Goal: Task Accomplishment & Management: Use online tool/utility

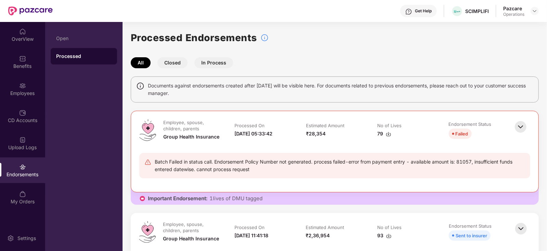
scroll to position [85, 0]
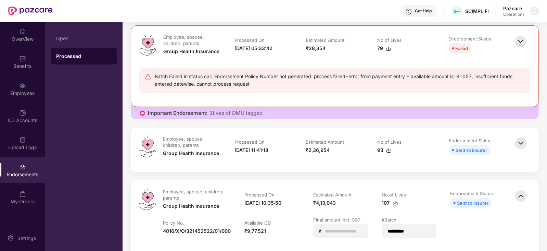
click at [535, 13] on img at bounding box center [534, 10] width 5 height 5
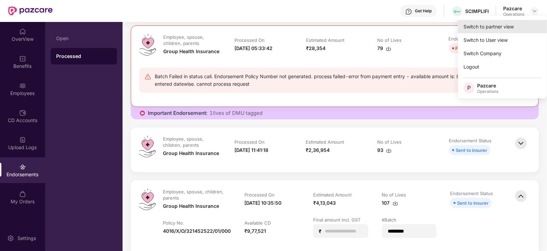
click at [494, 29] on div "Switch to partner view" at bounding box center [502, 26] width 89 height 13
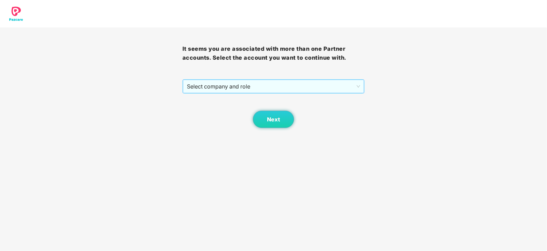
click at [222, 84] on span "Select company and role" at bounding box center [274, 86] width 174 height 13
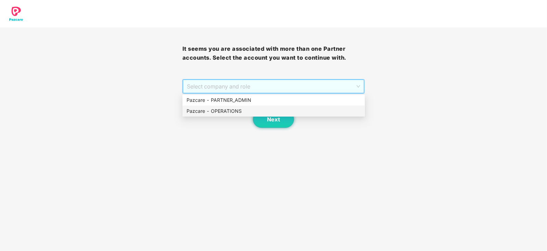
click at [213, 113] on div "Pazcare - OPERATIONS" at bounding box center [274, 111] width 174 height 8
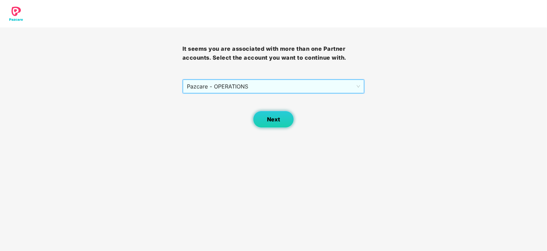
click at [275, 127] on button "Next" at bounding box center [273, 119] width 41 height 17
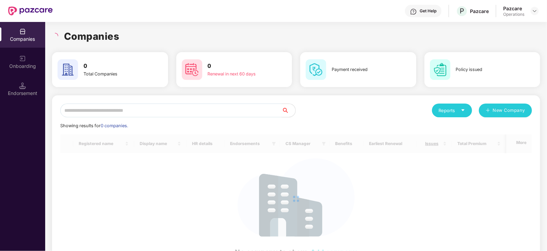
click at [136, 109] on input "text" at bounding box center [171, 110] width 222 height 14
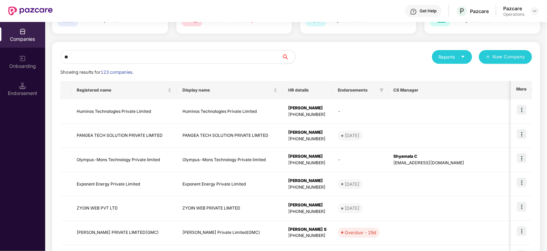
scroll to position [0, 0]
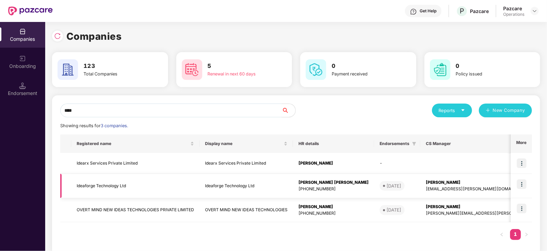
type input "****"
click at [521, 186] on img at bounding box center [522, 184] width 10 height 10
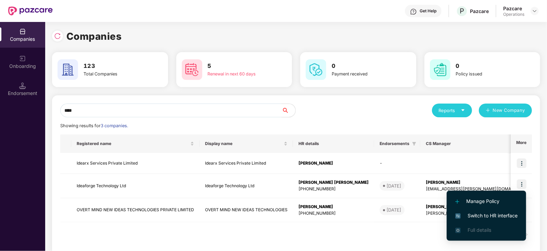
click at [317, 242] on div "Registered name Display name HR details Endorsements CS Manager Benefits Earlie…" at bounding box center [296, 190] width 472 height 112
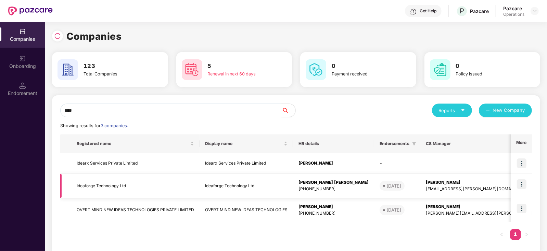
click at [522, 185] on img at bounding box center [522, 184] width 10 height 10
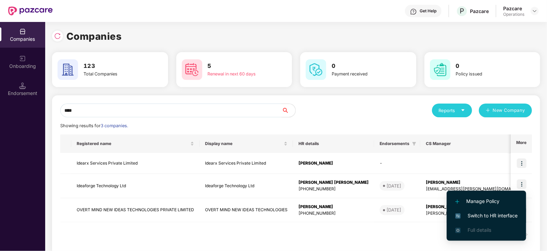
click at [474, 220] on li "Switch to HR interface" at bounding box center [486, 215] width 79 height 14
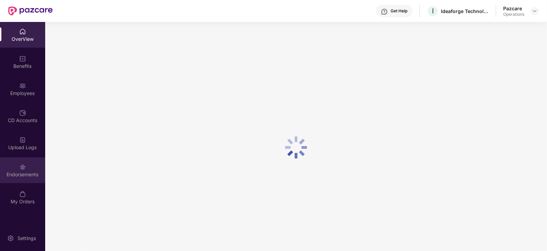
click at [33, 173] on div "Endorsements" at bounding box center [22, 174] width 45 height 7
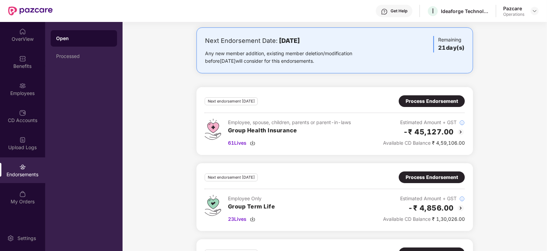
scroll to position [42, 0]
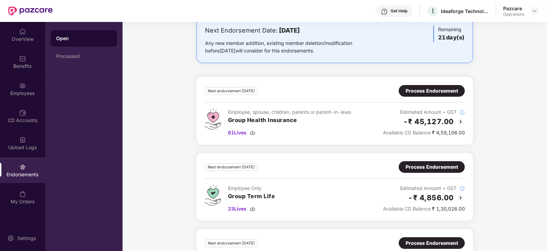
click at [440, 87] on div "Process Endorsement" at bounding box center [432, 91] width 52 height 8
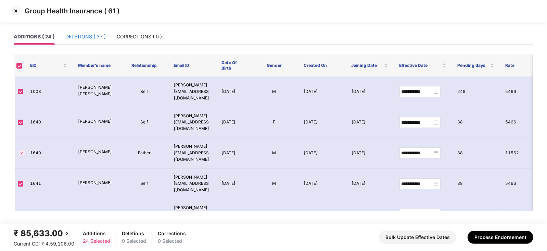
click at [78, 34] on div "DELETIONS ( 37 )" at bounding box center [85, 37] width 40 height 8
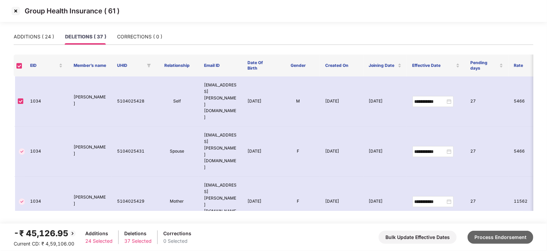
click at [493, 236] on button "Process Endorsement" at bounding box center [501, 236] width 66 height 13
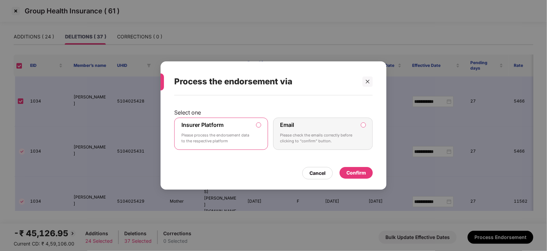
click at [351, 169] on div "Confirm" at bounding box center [357, 173] width 20 height 8
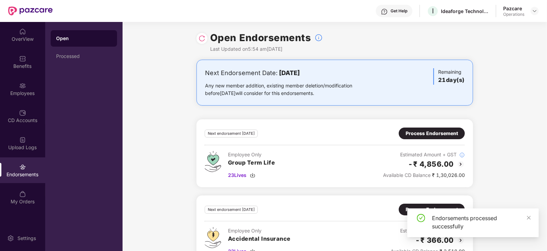
click at [433, 130] on div "Process Endorsement" at bounding box center [432, 133] width 52 height 8
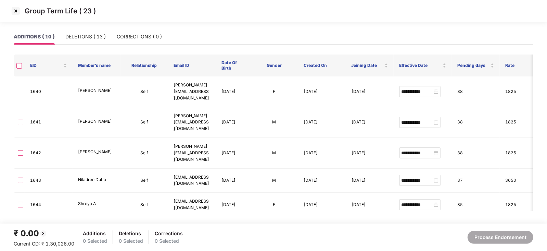
click at [18, 69] on th at bounding box center [19, 65] width 11 height 22
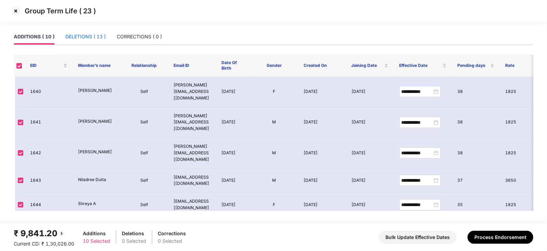
click at [91, 34] on div "DELETIONS ( 13 )" at bounding box center [85, 37] width 40 height 8
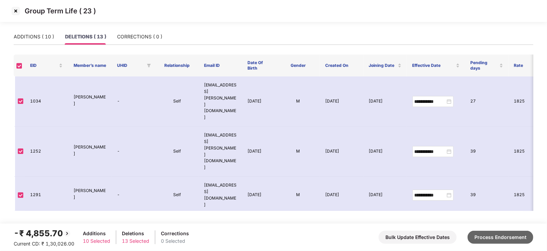
click at [506, 234] on button "Process Endorsement" at bounding box center [501, 236] width 66 height 13
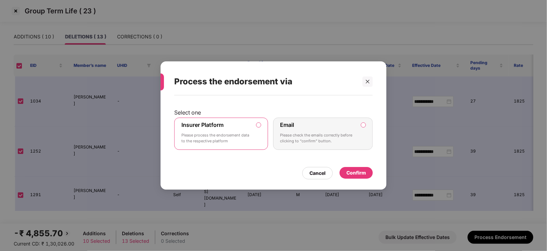
click at [356, 172] on div "Confirm" at bounding box center [357, 173] width 20 height 8
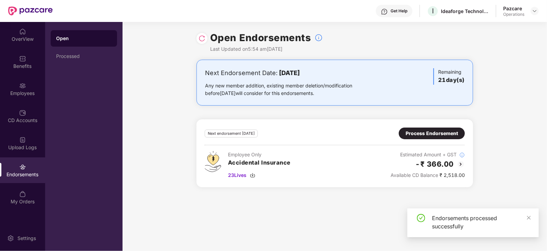
click at [411, 136] on div "Process Endorsement" at bounding box center [432, 133] width 52 height 8
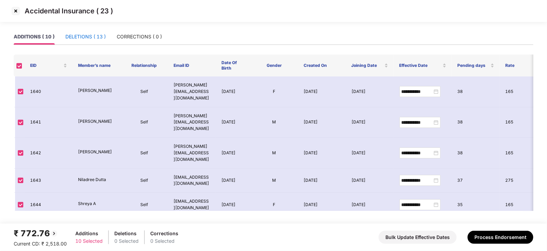
click at [102, 36] on div "DELETIONS ( 13 )" at bounding box center [85, 37] width 40 height 8
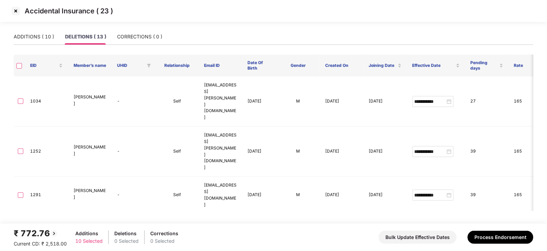
click at [21, 69] on th at bounding box center [19, 65] width 11 height 22
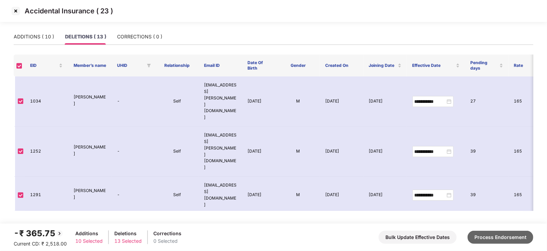
click at [488, 235] on button "Process Endorsement" at bounding box center [501, 236] width 66 height 13
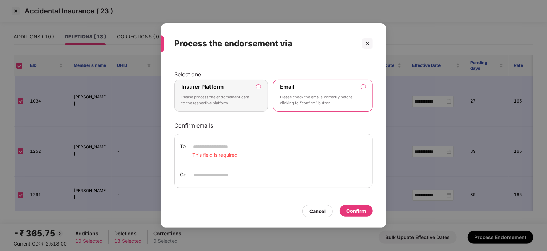
click at [259, 84] on label "Insurer Platform Please process the endorsement data to the respective platform" at bounding box center [221, 95] width 94 height 32
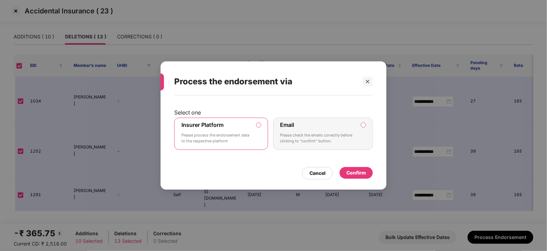
click at [358, 175] on div "Confirm" at bounding box center [357, 173] width 20 height 8
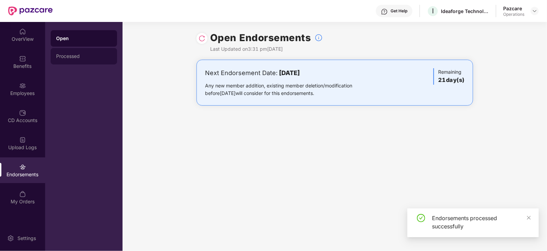
click at [74, 54] on div "Processed" at bounding box center [83, 55] width 55 height 5
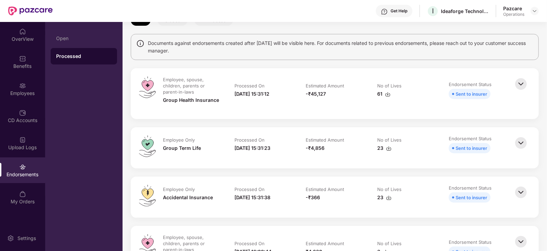
click at [388, 94] on img at bounding box center [387, 93] width 5 height 5
click at [361, 149] on div "-₹4,856" at bounding box center [335, 148] width 58 height 8
click at [388, 196] on img at bounding box center [388, 197] width 5 height 5
click at [386, 149] on img at bounding box center [388, 148] width 5 height 5
click at [22, 90] on div "Employees" at bounding box center [22, 93] width 45 height 7
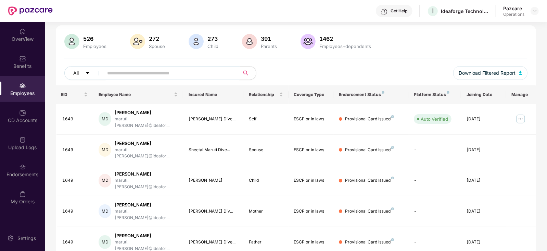
click at [167, 73] on input "text" at bounding box center [169, 73] width 123 height 10
paste input "***"
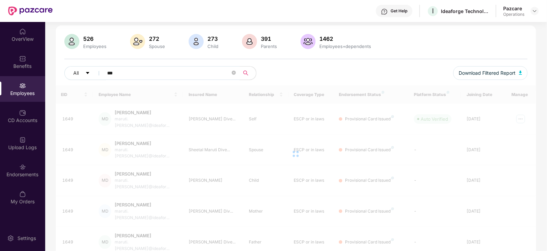
scroll to position [22, 0]
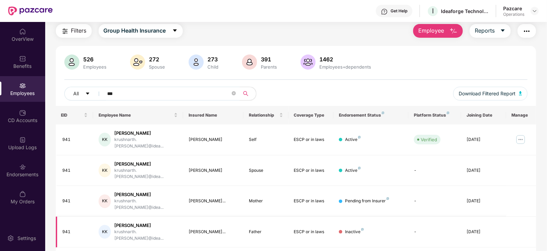
type input "***"
click at [199, 227] on div "[PERSON_NAME]" at bounding box center [198, 226] width 45 height 12
copy div "[PERSON_NAME]"
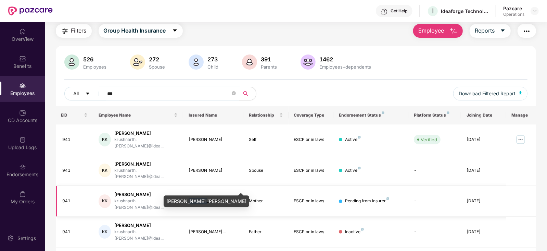
drag, startPoint x: 188, startPoint y: 187, endPoint x: 204, endPoint y: 188, distance: 16.1
click at [204, 188] on td "[PERSON_NAME]..." at bounding box center [213, 201] width 60 height 31
click at [201, 203] on div "[PERSON_NAME] [PERSON_NAME]" at bounding box center [207, 201] width 86 height 12
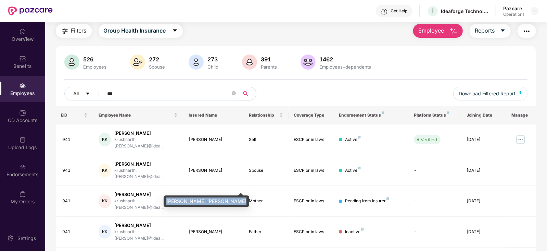
copy div "[PERSON_NAME] [PERSON_NAME]"
